Goal: Task Accomplishment & Management: Complete application form

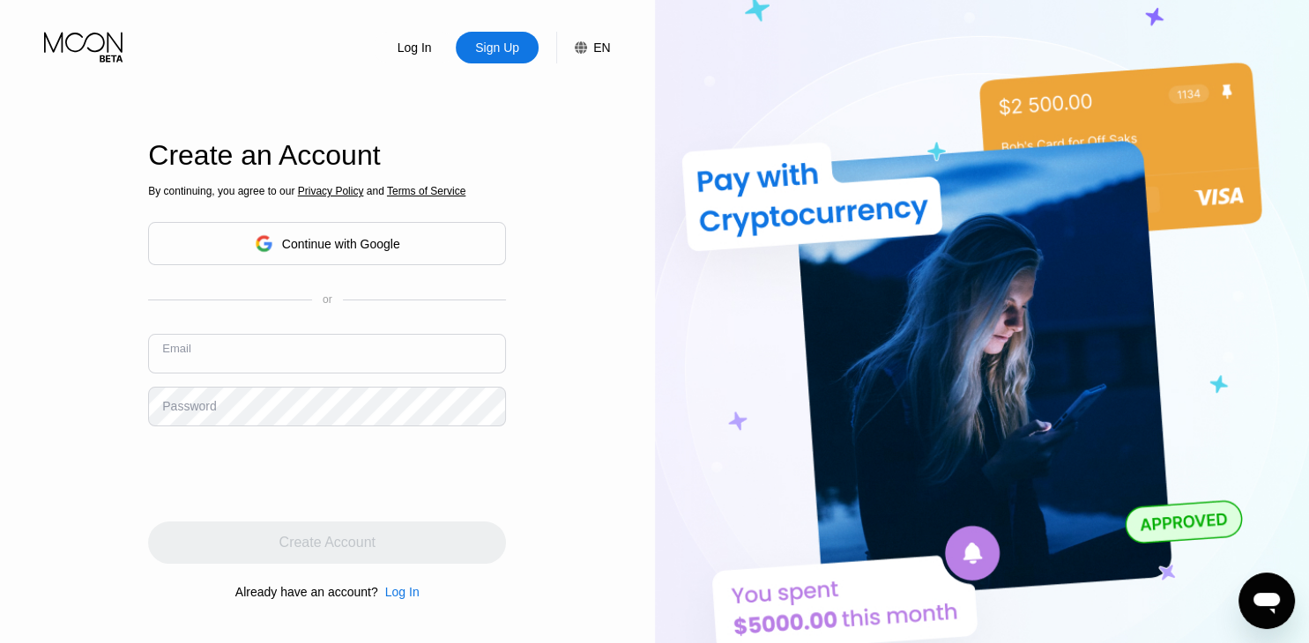
click at [381, 342] on input "text" at bounding box center [327, 354] width 358 height 40
paste input "[EMAIL_ADDRESS][DOMAIN_NAME]"
type input "[EMAIL_ADDRESS][DOMAIN_NAME]"
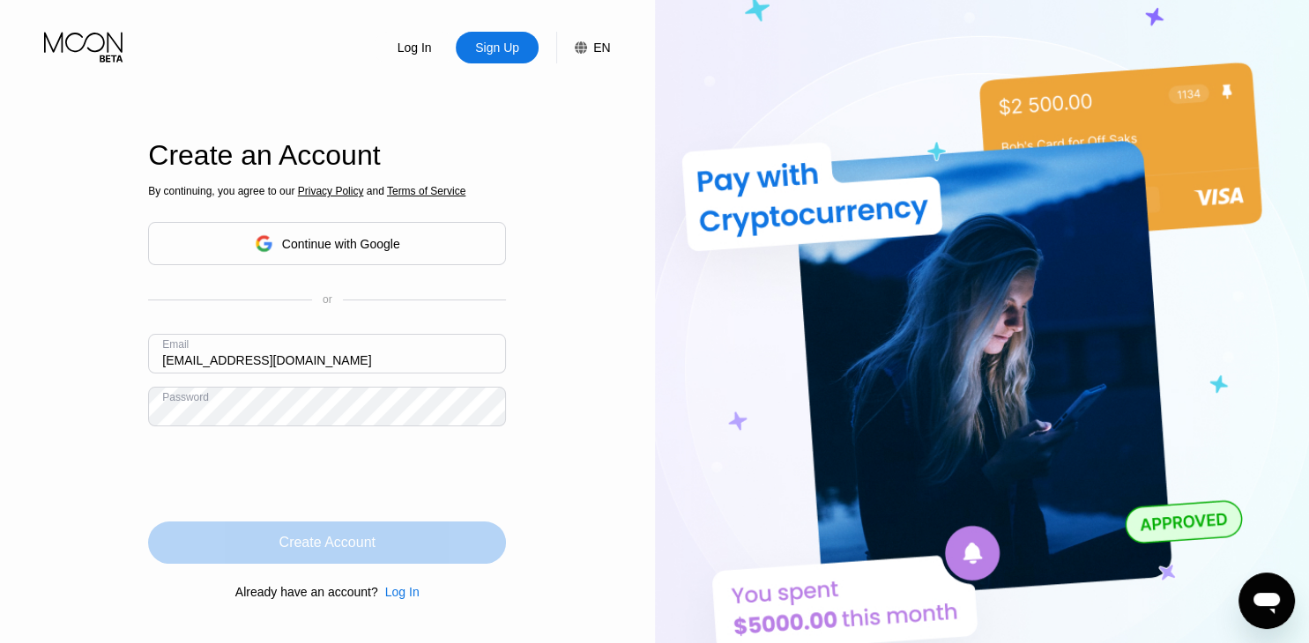
click at [358, 552] on div "Create Account" at bounding box center [327, 543] width 96 height 18
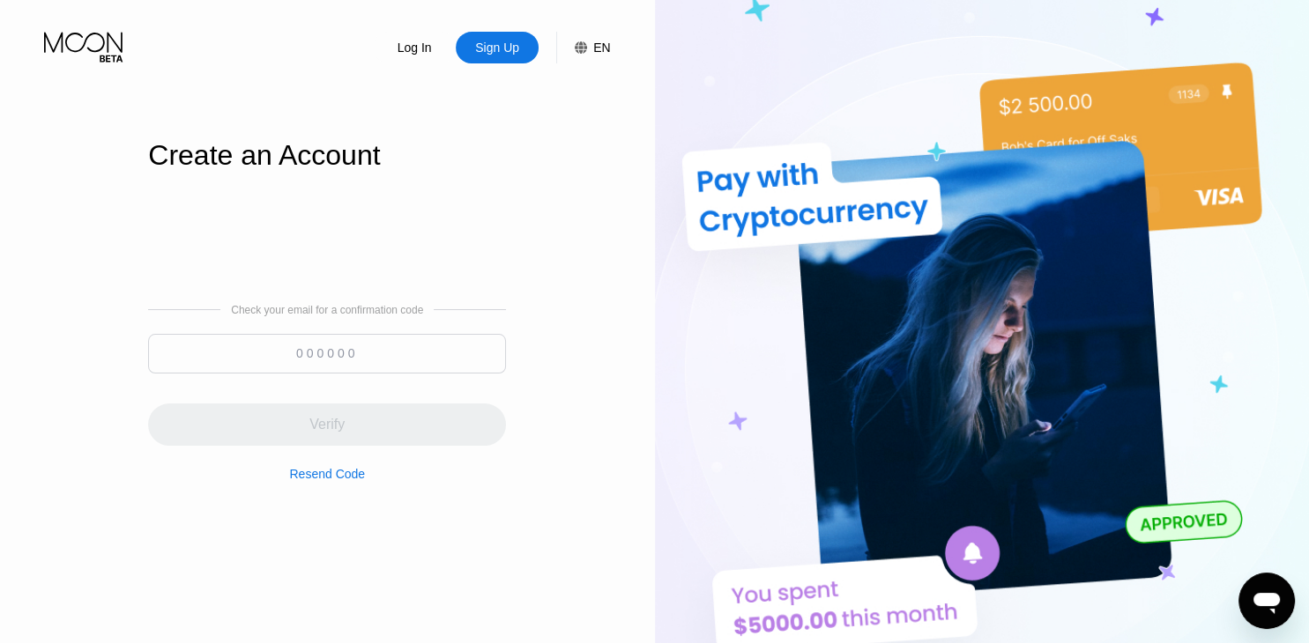
click at [334, 342] on input at bounding box center [327, 354] width 358 height 40
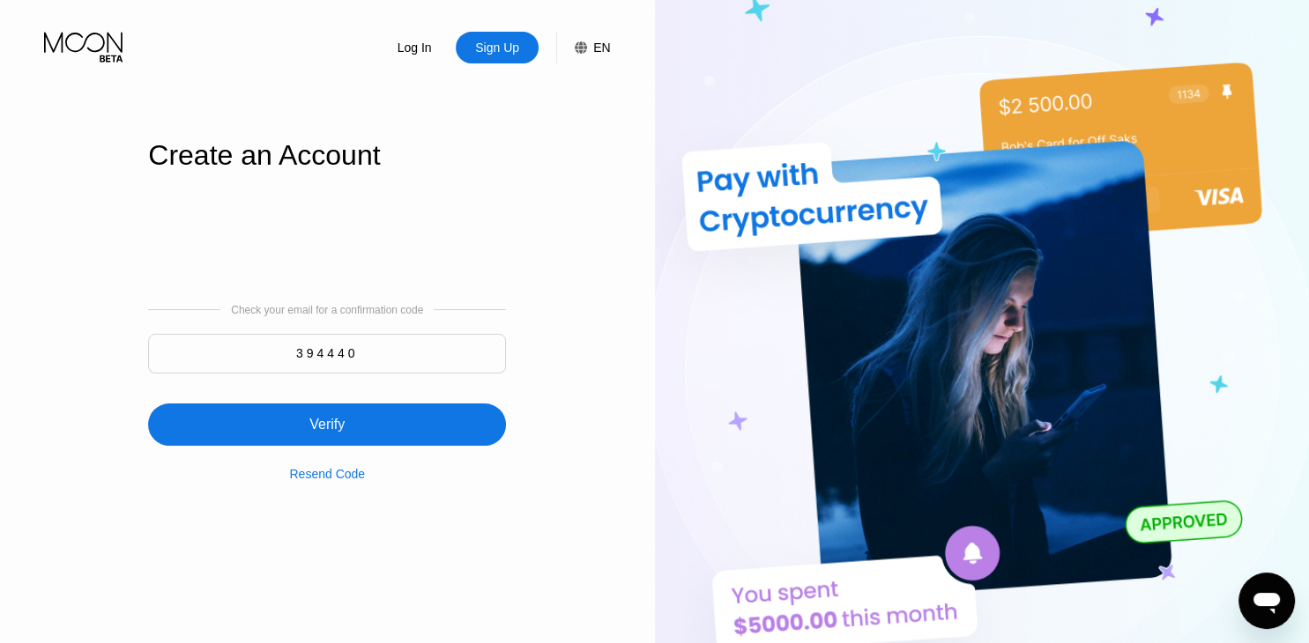
type input "394440"
click at [337, 434] on div "Verify" at bounding box center [326, 425] width 35 height 18
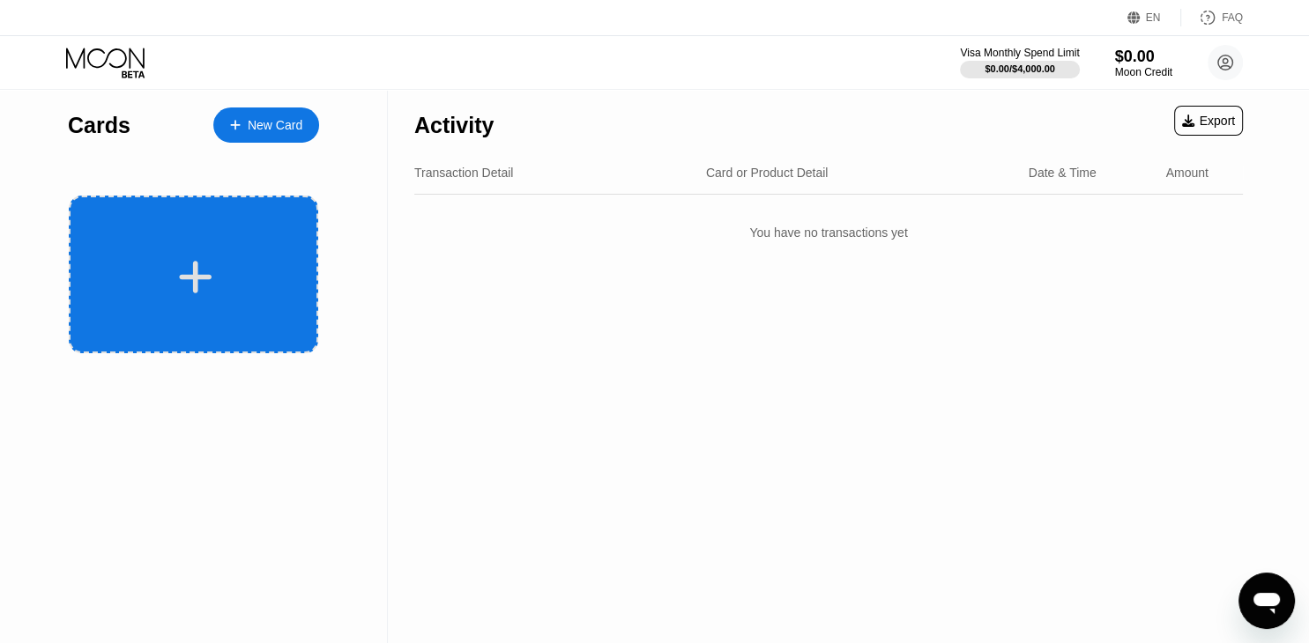
click at [273, 341] on div at bounding box center [193, 275] width 249 height 158
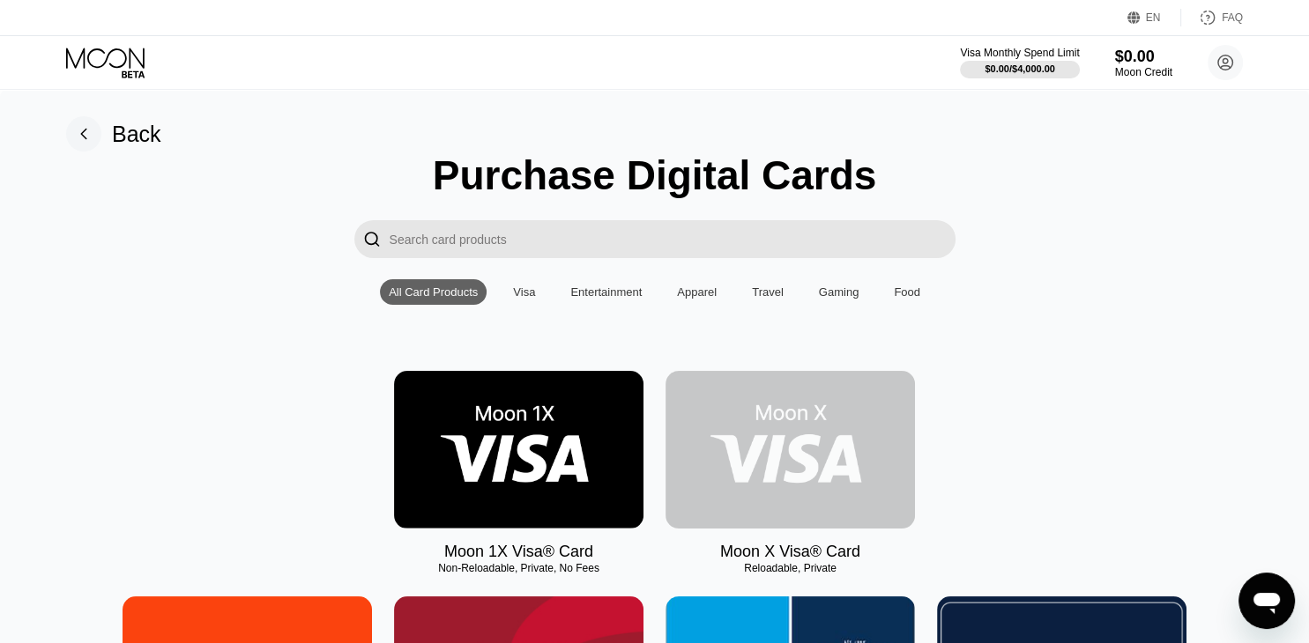
click at [795, 504] on img at bounding box center [789, 450] width 249 height 158
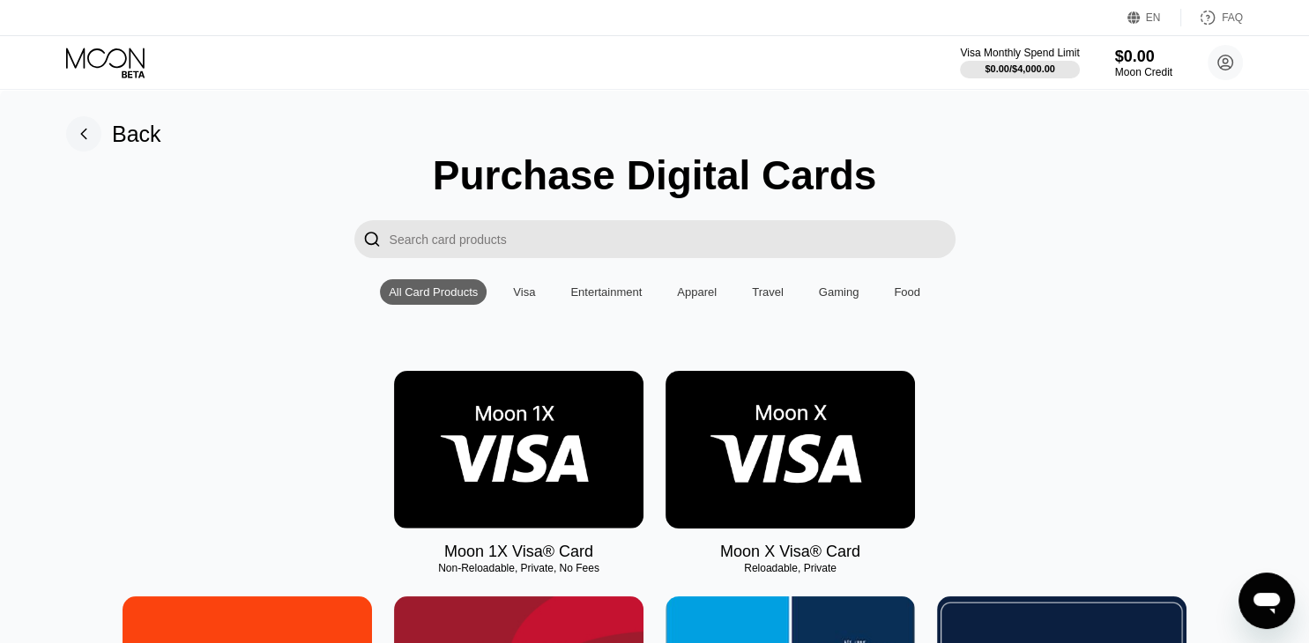
click at [795, 504] on img at bounding box center [789, 450] width 249 height 158
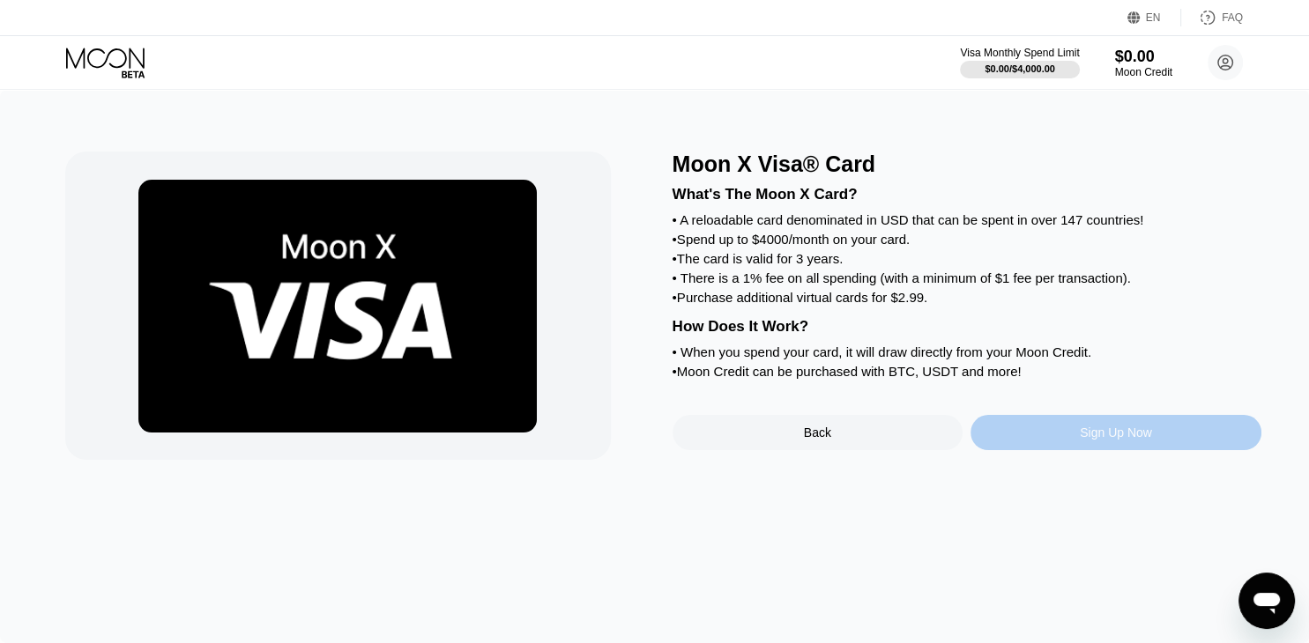
click at [1042, 450] on div "Sign Up Now" at bounding box center [1115, 432] width 291 height 35
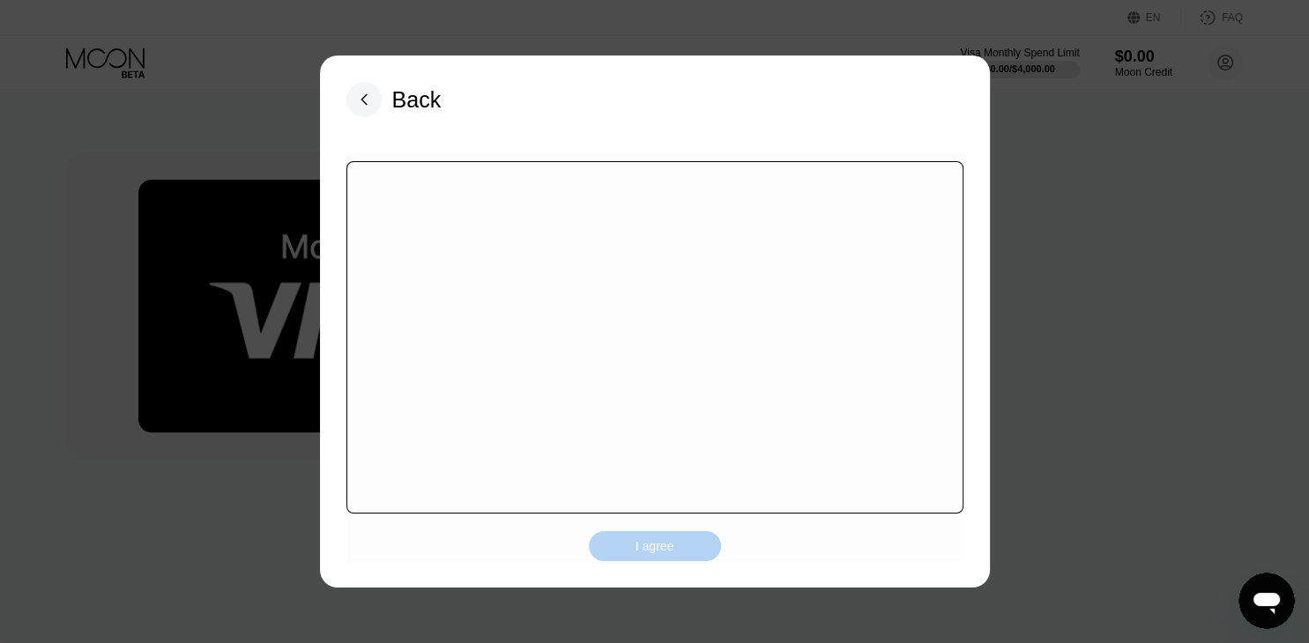
click at [636, 538] on div "I agree" at bounding box center [654, 546] width 39 height 16
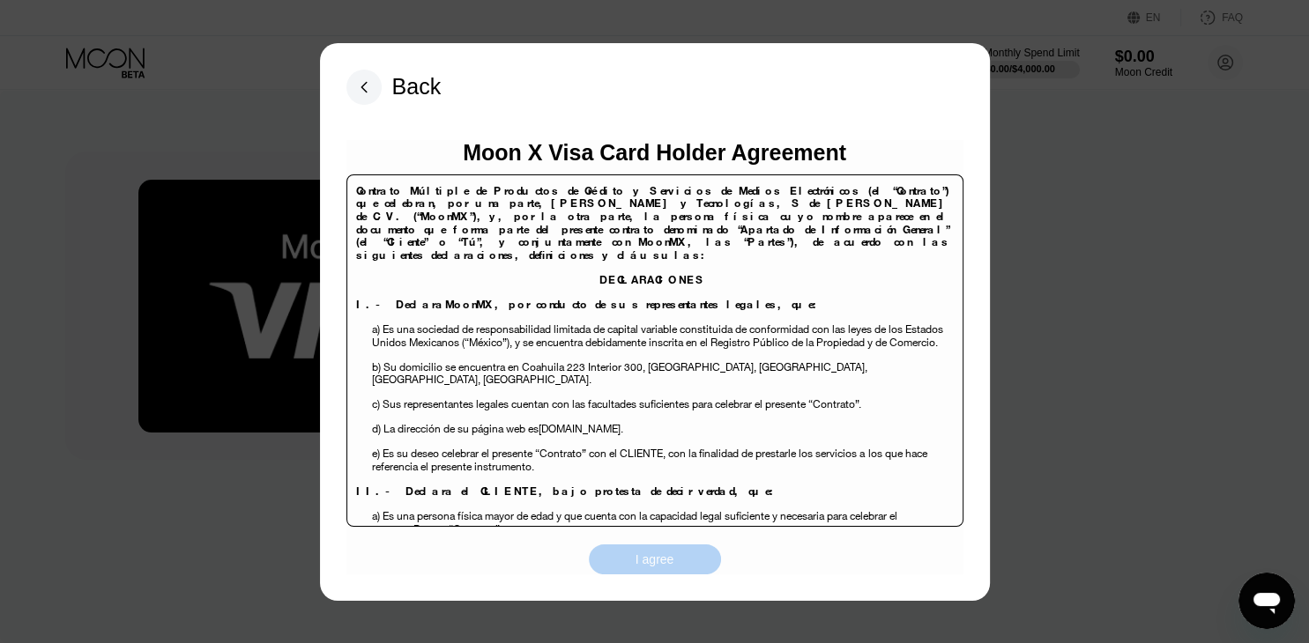
click at [665, 561] on div "I agree" at bounding box center [654, 560] width 39 height 16
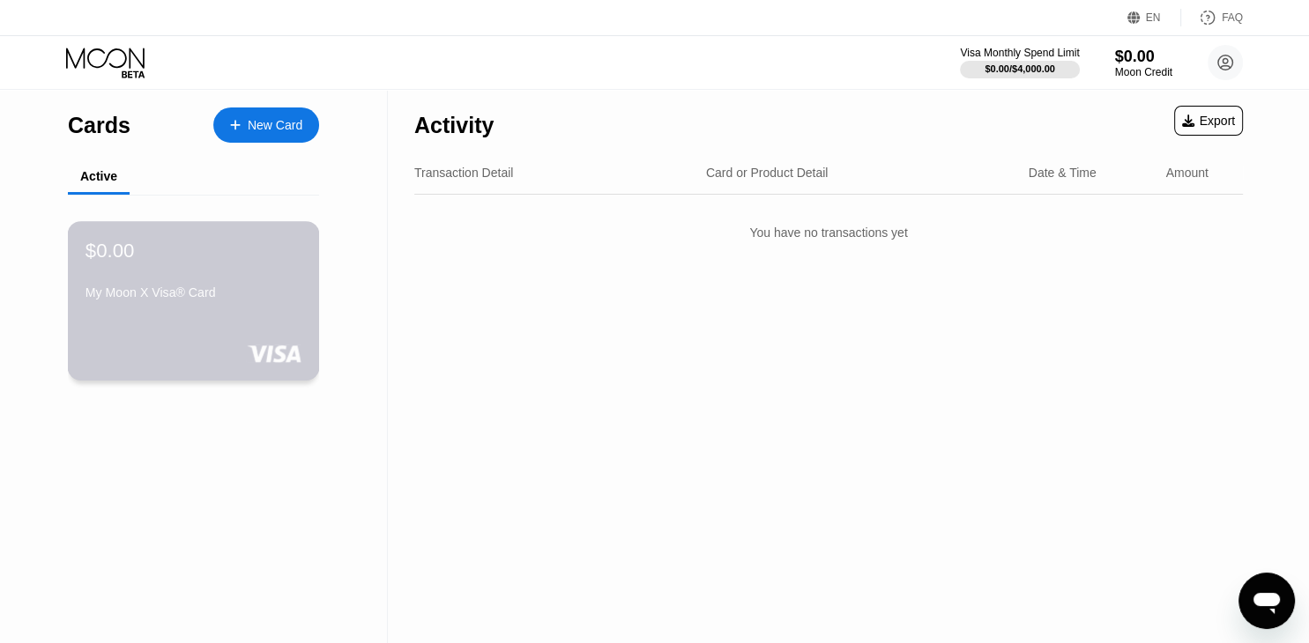
click at [242, 319] on div "$0.00 My Moon X Visa® Card" at bounding box center [194, 301] width 252 height 160
